Goal: Obtain resource: Obtain resource

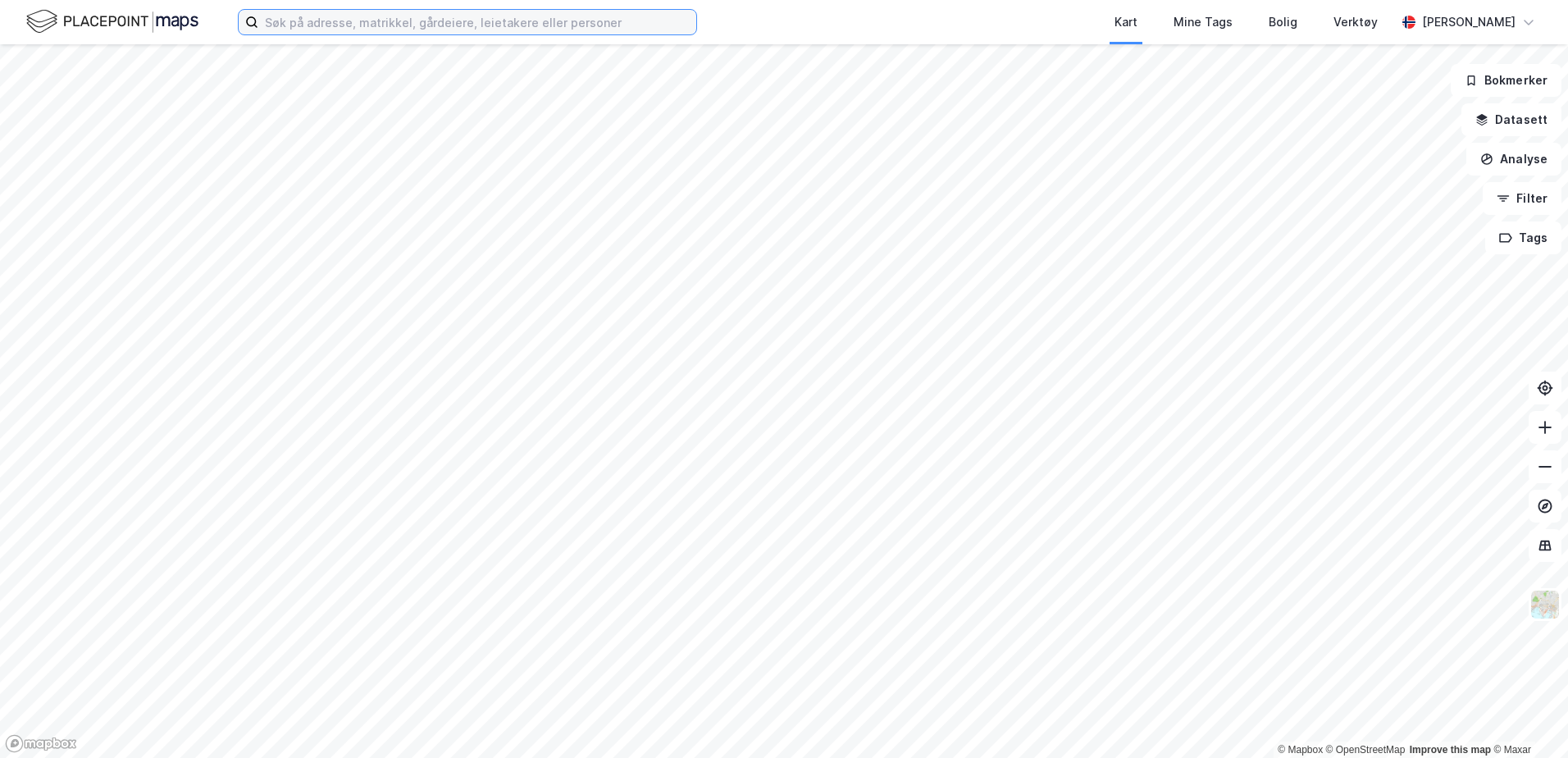
click at [386, 26] on input at bounding box center [477, 22] width 438 height 25
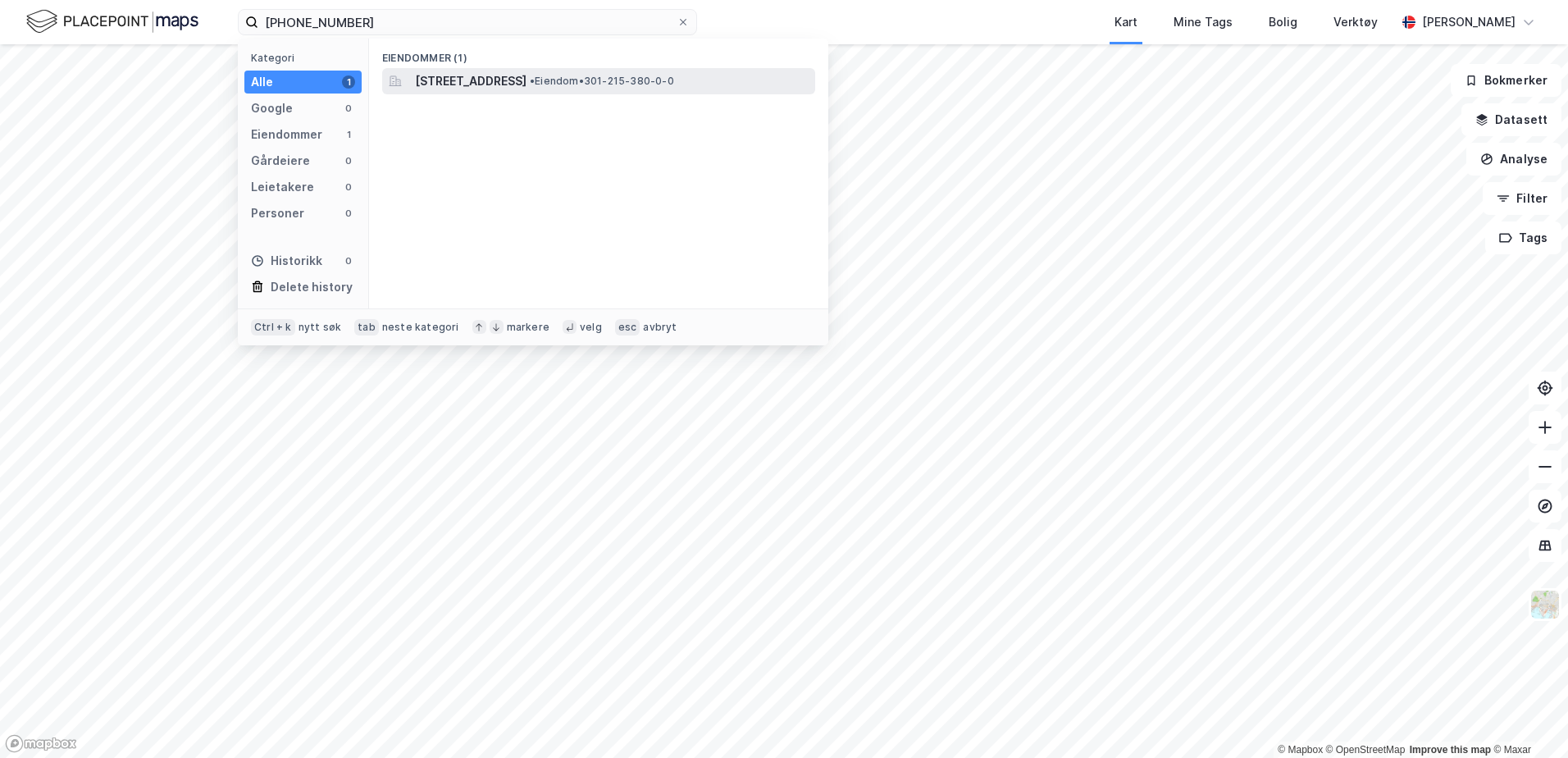
click at [526, 79] on span "[STREET_ADDRESS]" at bounding box center [471, 81] width 111 height 20
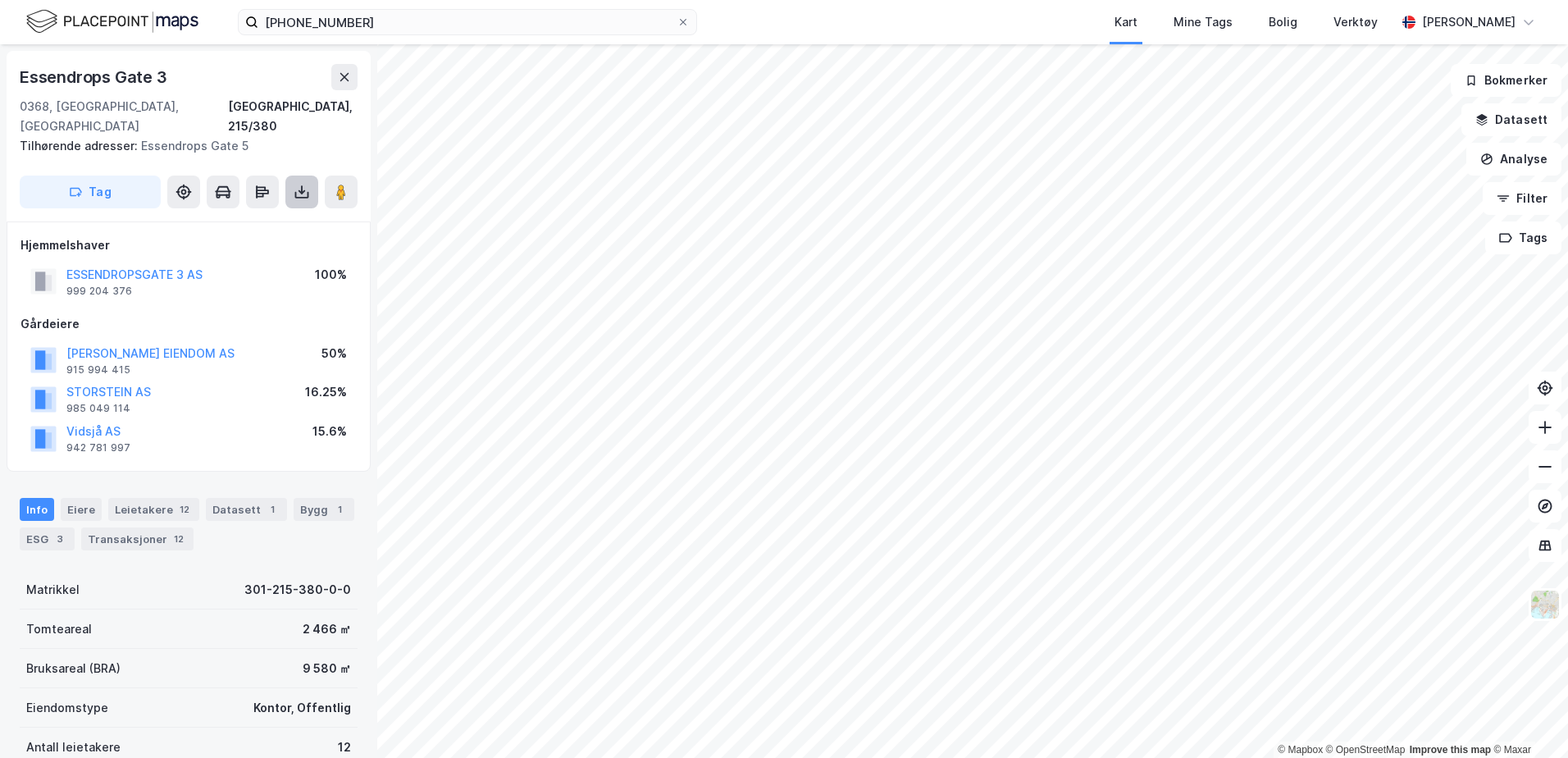
click at [300, 184] on icon at bounding box center [302, 192] width 17 height 17
click at [238, 219] on div "Last ned grunnbok" at bounding box center [220, 225] width 95 height 13
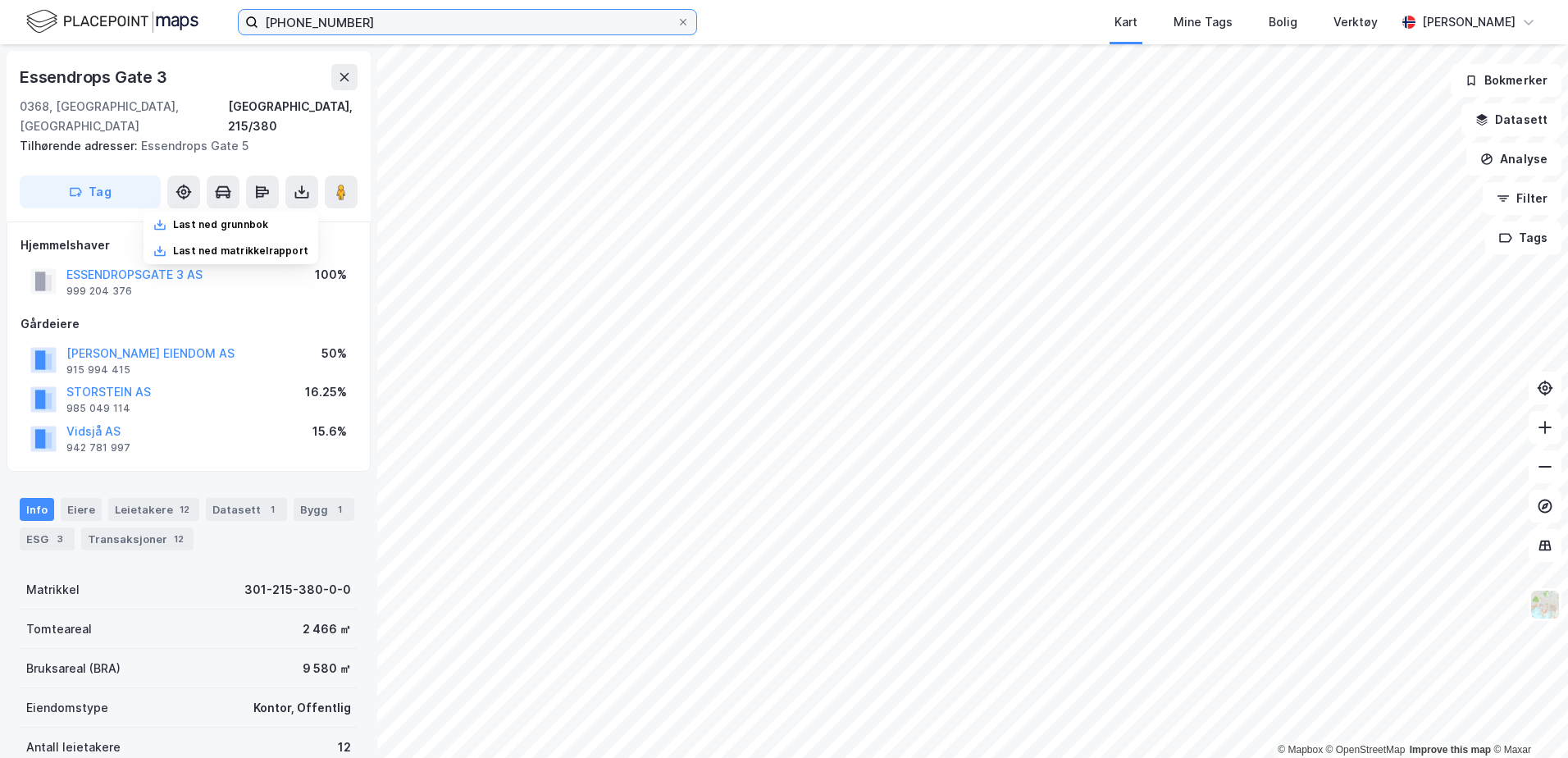
click at [454, 31] on input "[PHONE_NUMBER]" at bounding box center [467, 22] width 418 height 25
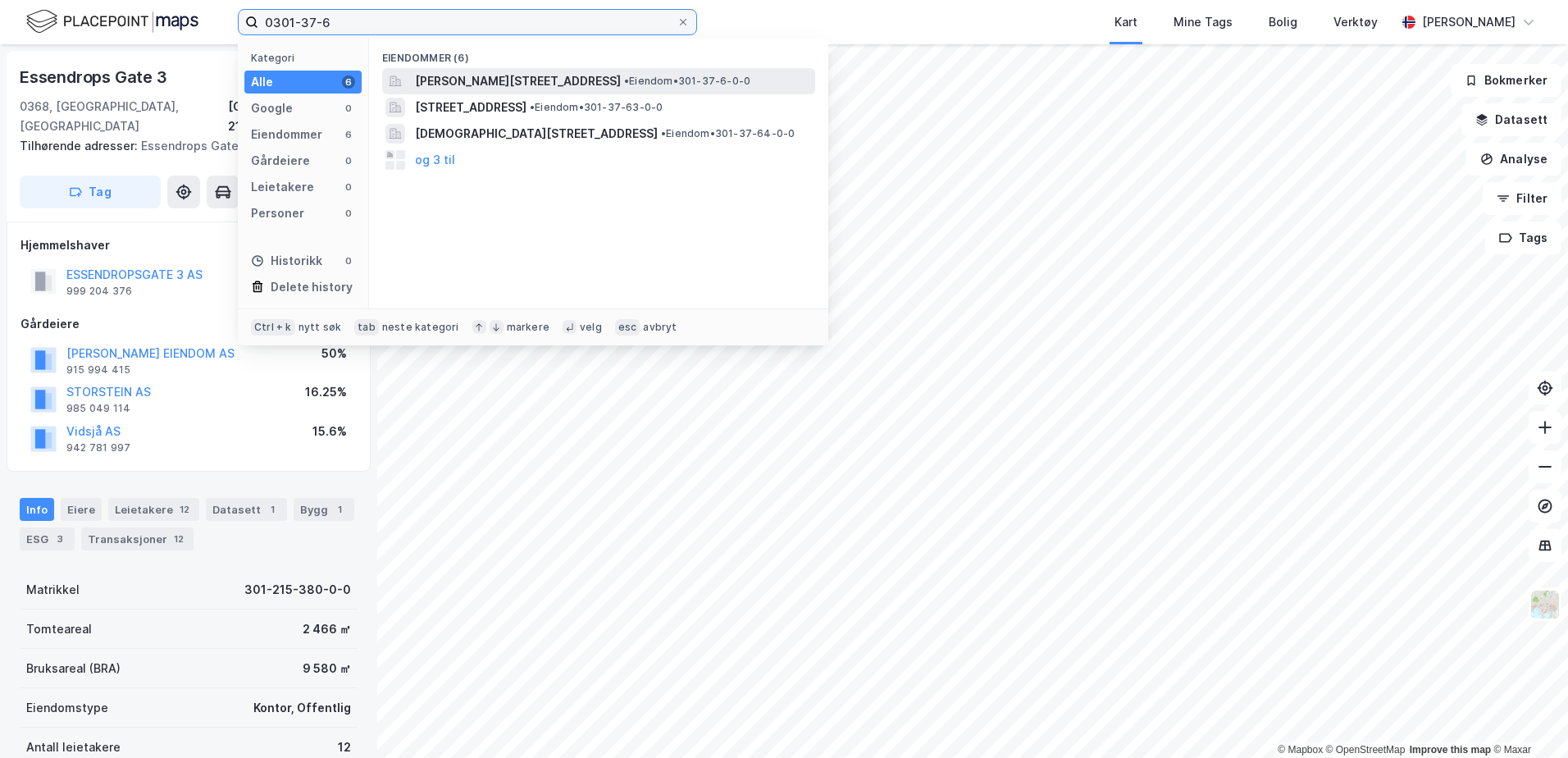
type input "0301-37-6"
click at [579, 77] on span "[PERSON_NAME][STREET_ADDRESS]" at bounding box center [517, 81] width 206 height 20
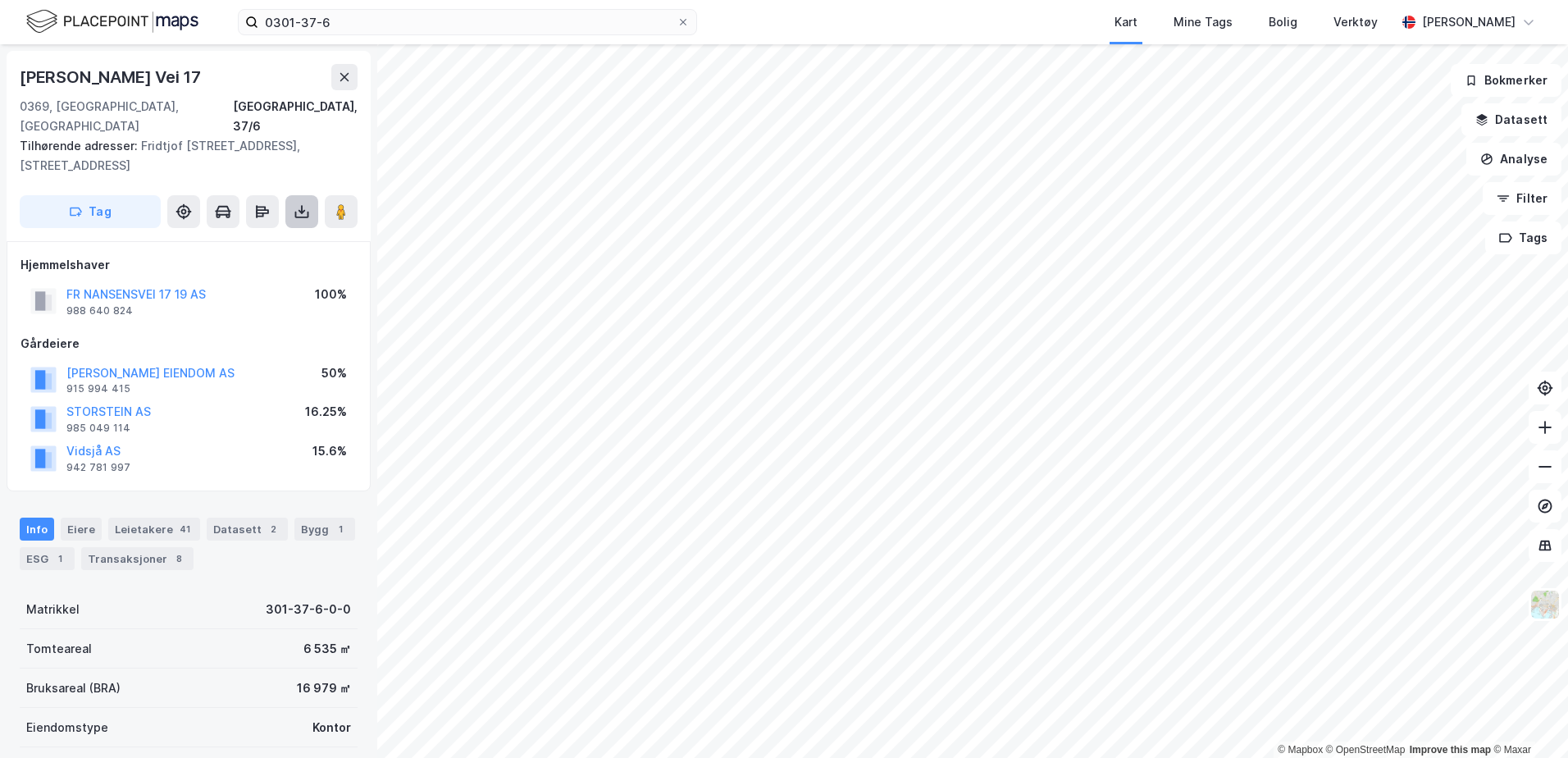
click at [295, 203] on button at bounding box center [301, 212] width 33 height 33
click at [259, 238] on div "Last ned grunnbok" at bounding box center [220, 244] width 95 height 13
